Goal: Task Accomplishment & Management: Manage account settings

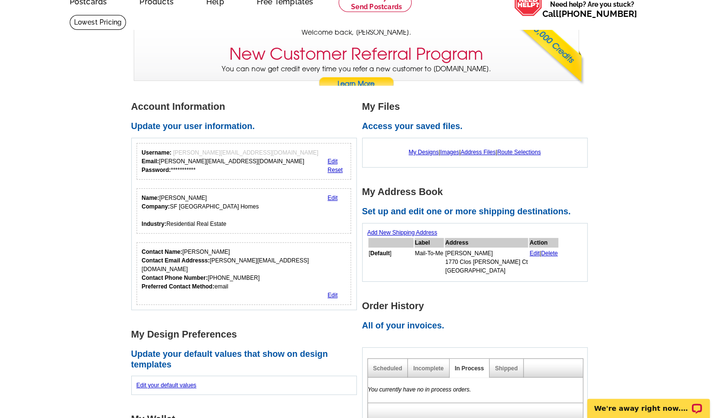
scroll to position [49, 0]
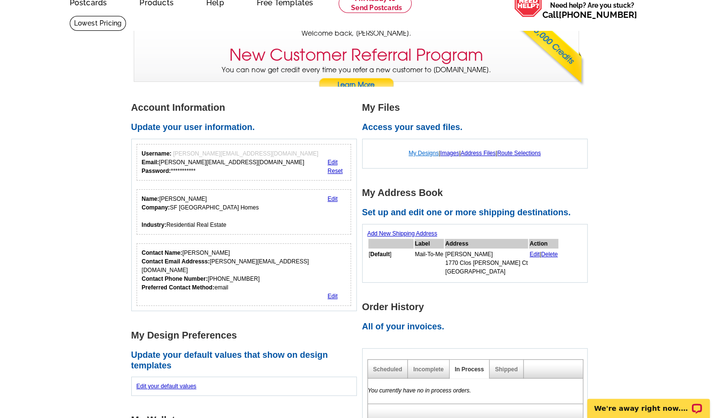
click at [409, 154] on link "My Designs" at bounding box center [424, 153] width 30 height 7
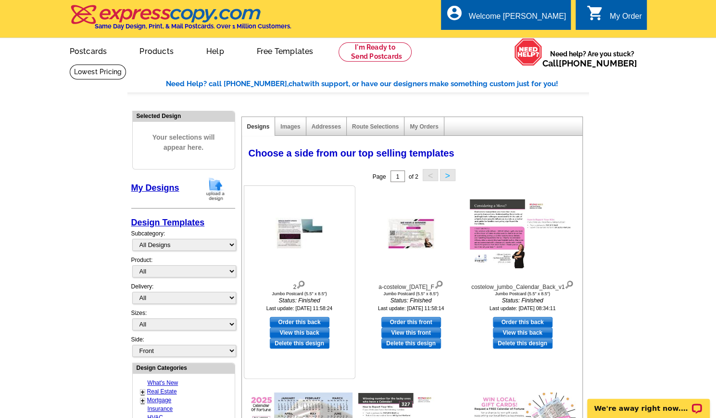
click at [303, 230] on img at bounding box center [300, 233] width 48 height 32
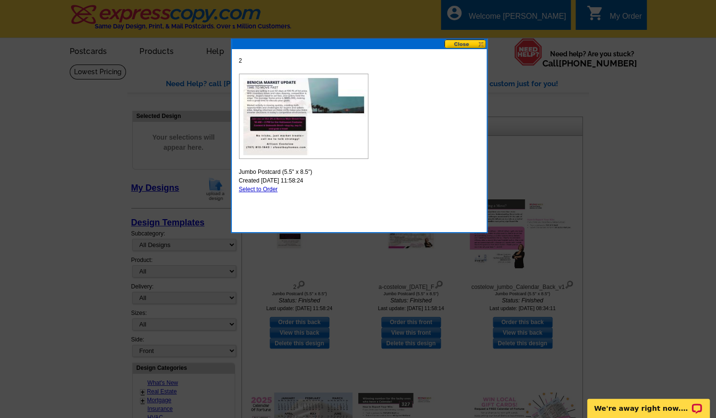
click at [468, 42] on button at bounding box center [465, 43] width 42 height 9
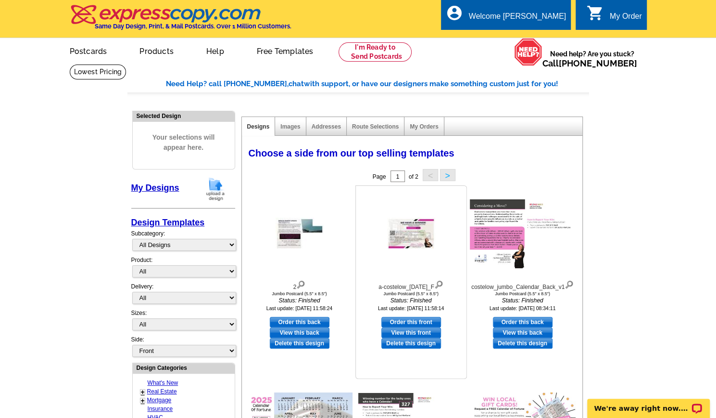
click at [398, 230] on img at bounding box center [411, 233] width 48 height 32
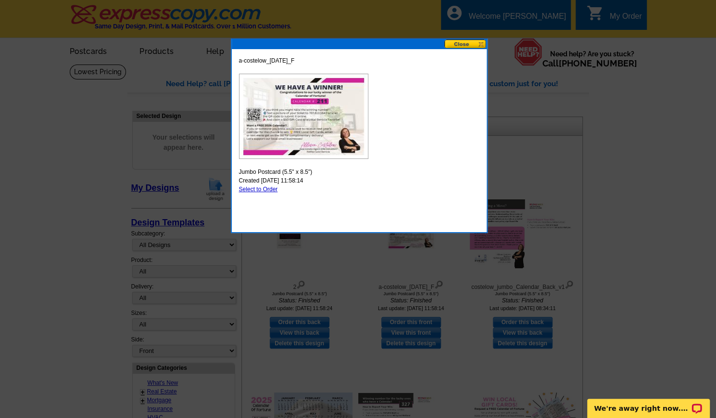
click at [467, 44] on button at bounding box center [465, 43] width 42 height 9
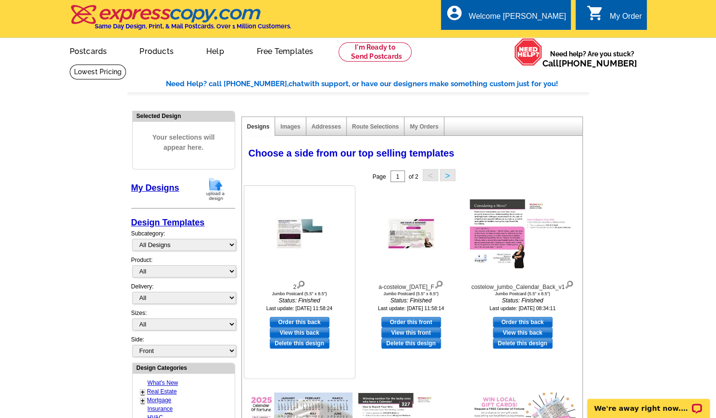
click at [295, 235] on img at bounding box center [300, 233] width 48 height 32
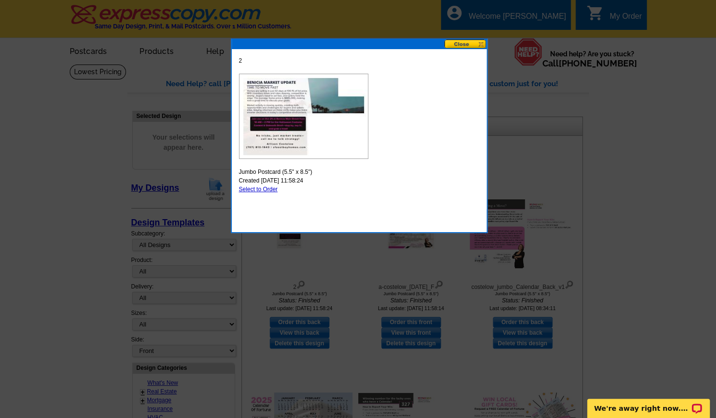
click at [465, 44] on button at bounding box center [465, 43] width 42 height 9
